Goal: Find specific page/section: Find specific page/section

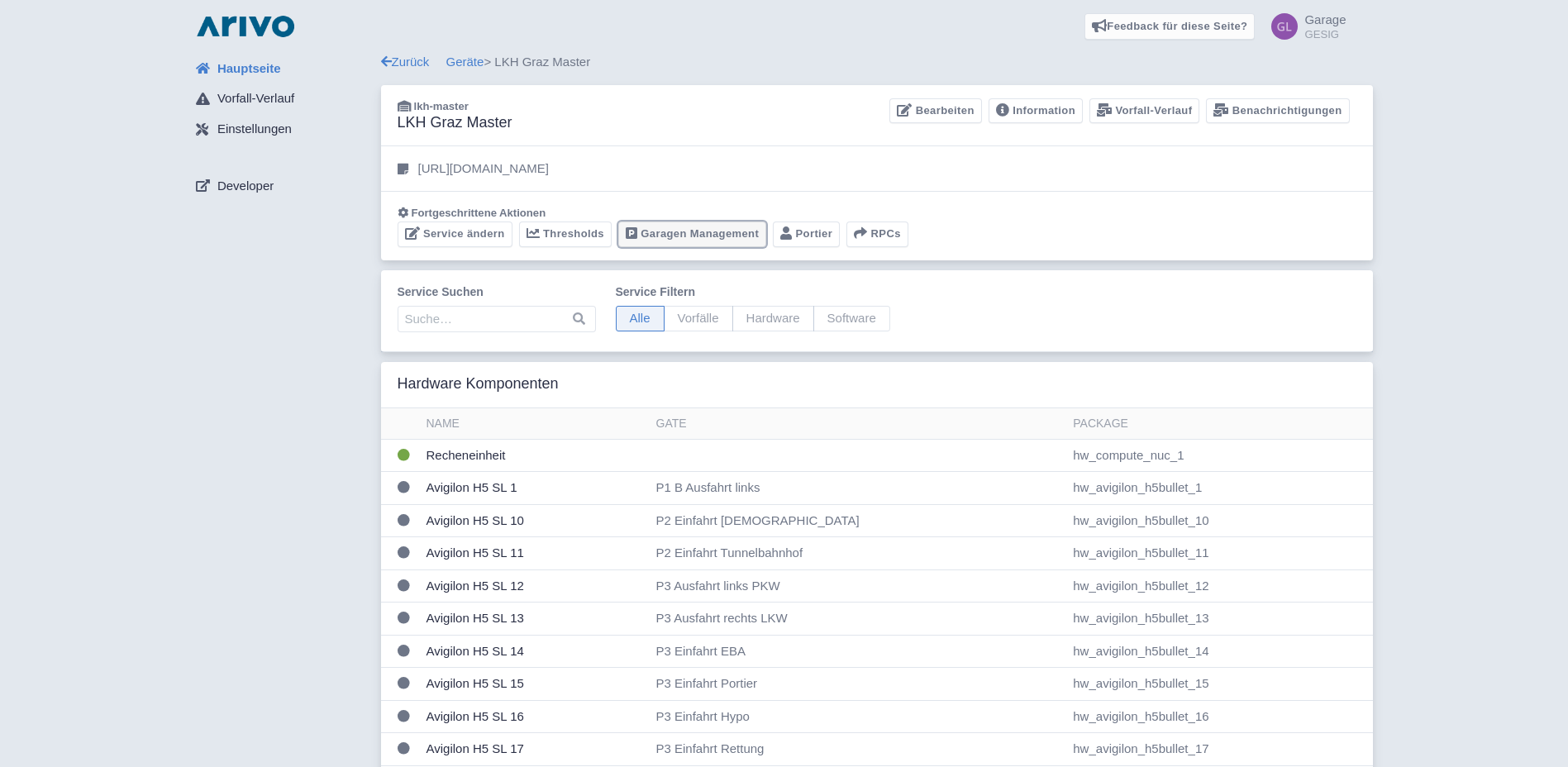
click at [690, 230] on link "Garagen Management" at bounding box center [692, 234] width 148 height 26
